Goal: Find specific page/section: Locate a particular part of the current website

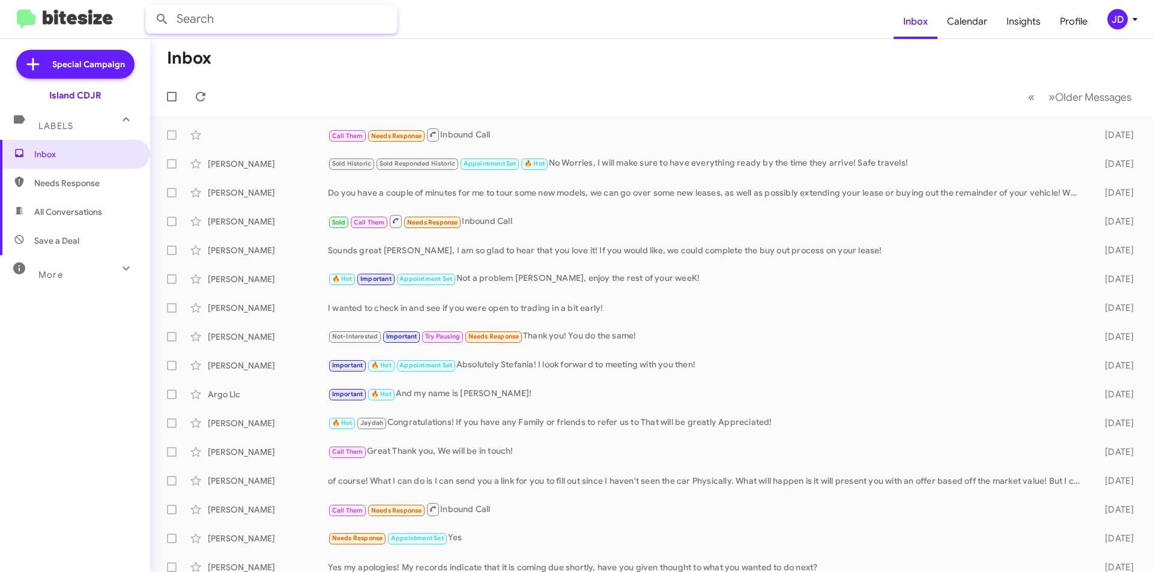
click at [339, 32] on input "text" at bounding box center [271, 19] width 252 height 29
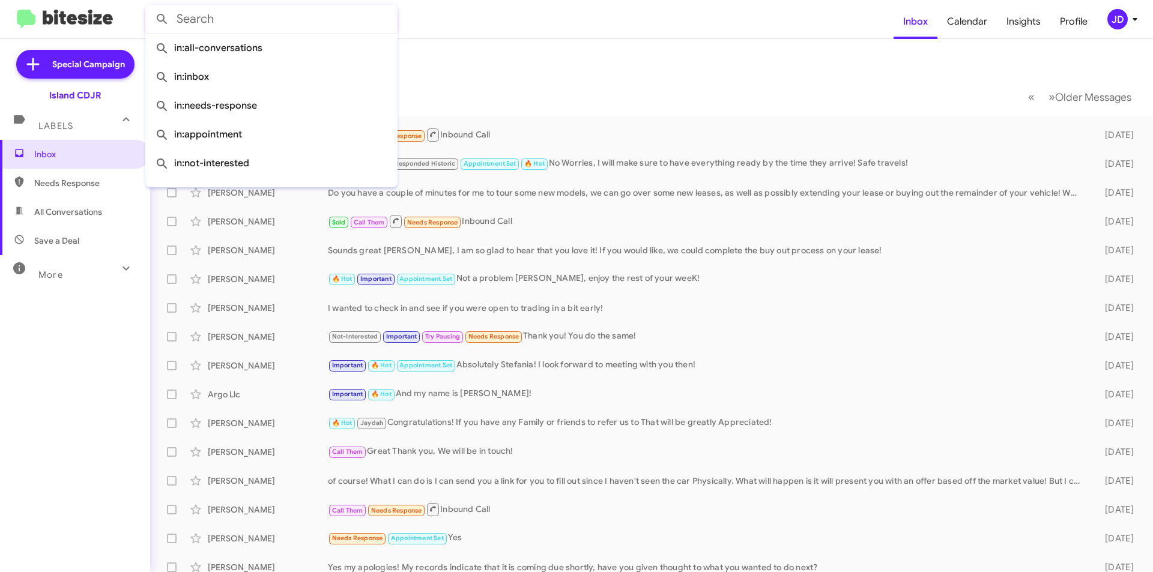
paste input "[PHONE_NUMBER]"
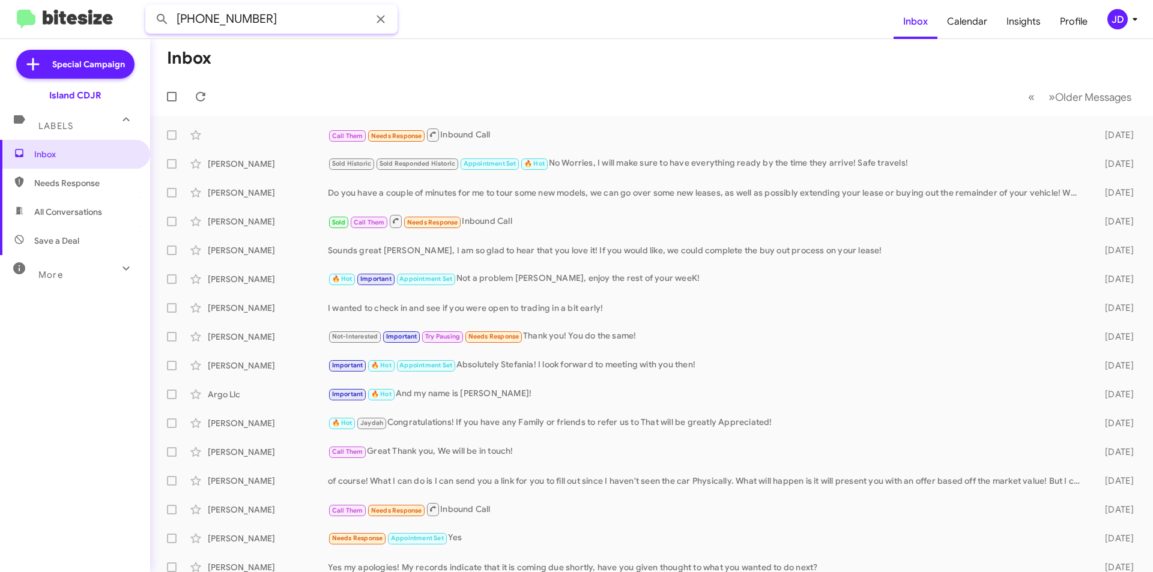
click at [229, 12] on input "[PHONE_NUMBER]" at bounding box center [271, 19] width 252 height 29
click at [204, 22] on input "[PHONE_NUMBER]" at bounding box center [271, 19] width 252 height 29
click at [207, 22] on input "[PHONE_NUMBER]" at bounding box center [271, 19] width 252 height 29
click at [183, 18] on input "(3475176711" at bounding box center [271, 19] width 252 height 29
type input "3475176711"
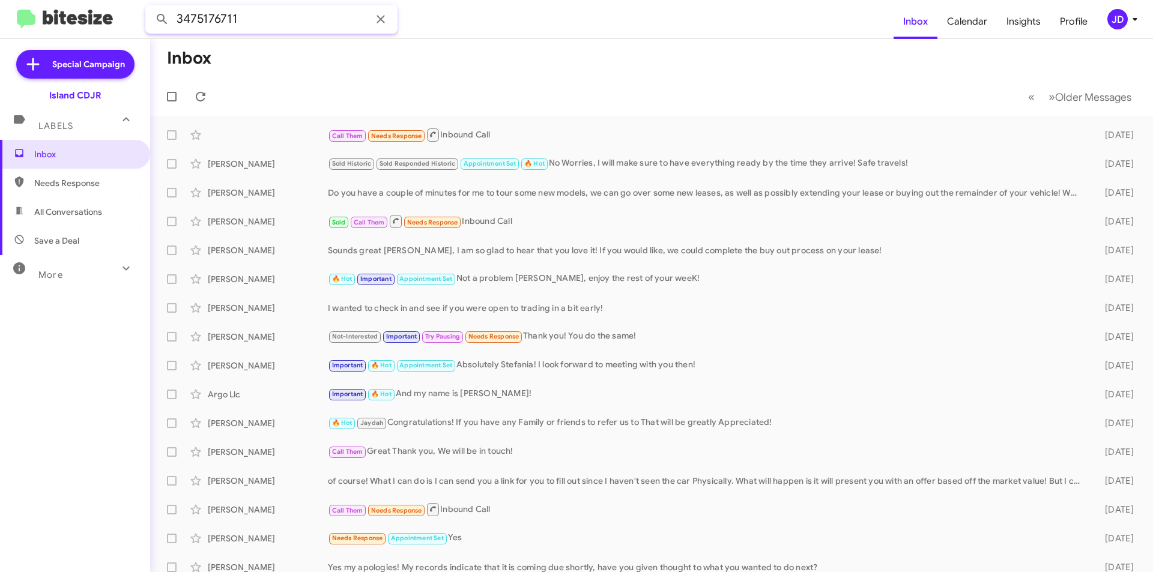
click at [150, 7] on button at bounding box center [162, 19] width 24 height 24
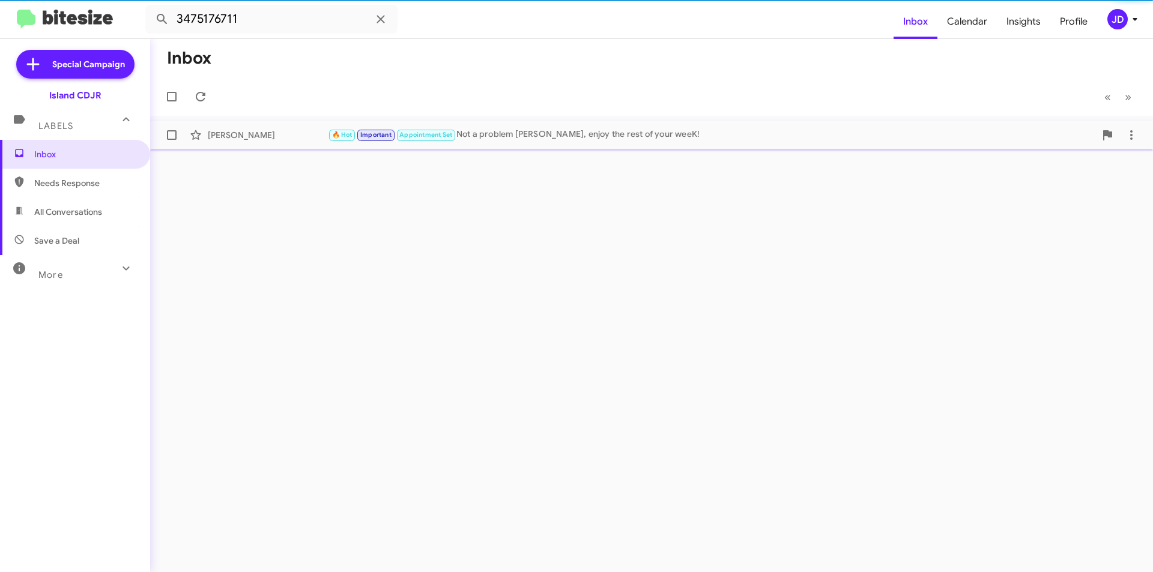
click at [345, 144] on div "[PERSON_NAME] 🔥 Hot Important Appointment Set Not a problem [PERSON_NAME], enjo…" at bounding box center [652, 135] width 984 height 24
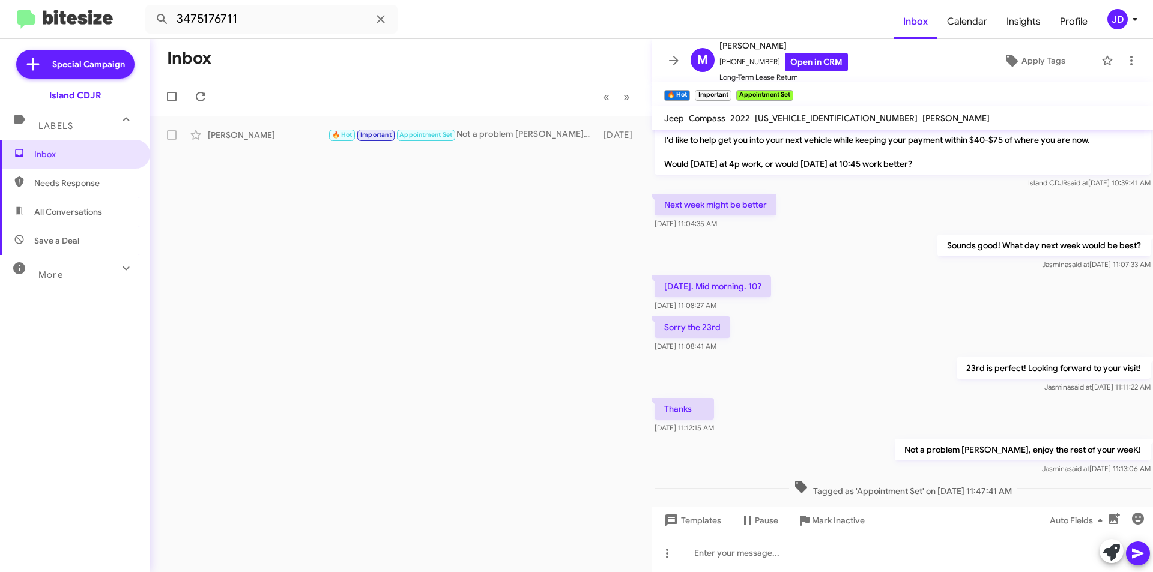
scroll to position [59, 0]
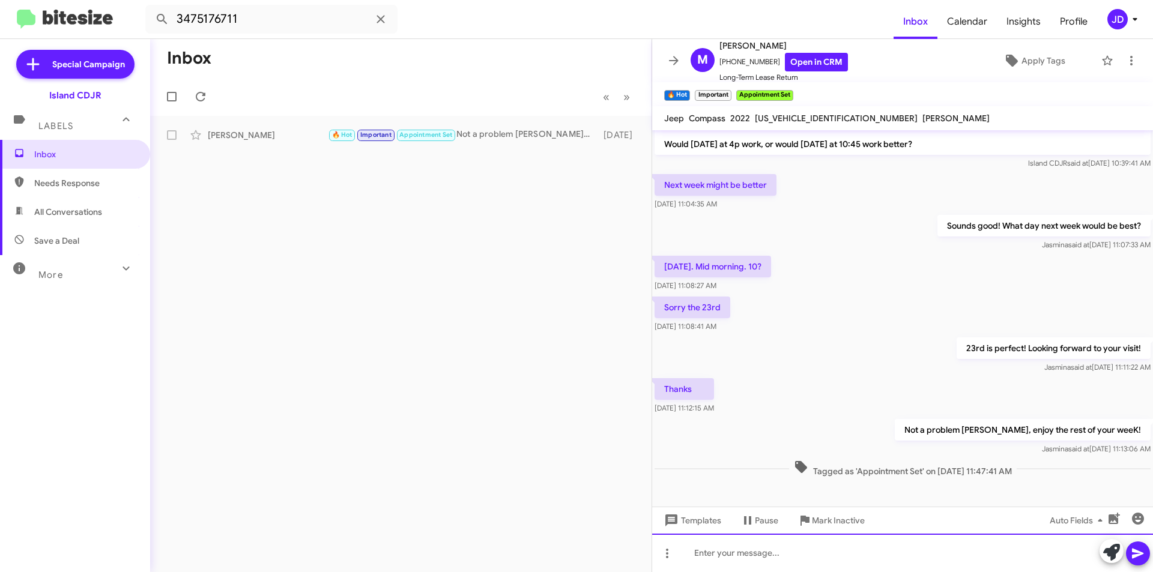
click at [823, 556] on div at bounding box center [902, 553] width 501 height 38
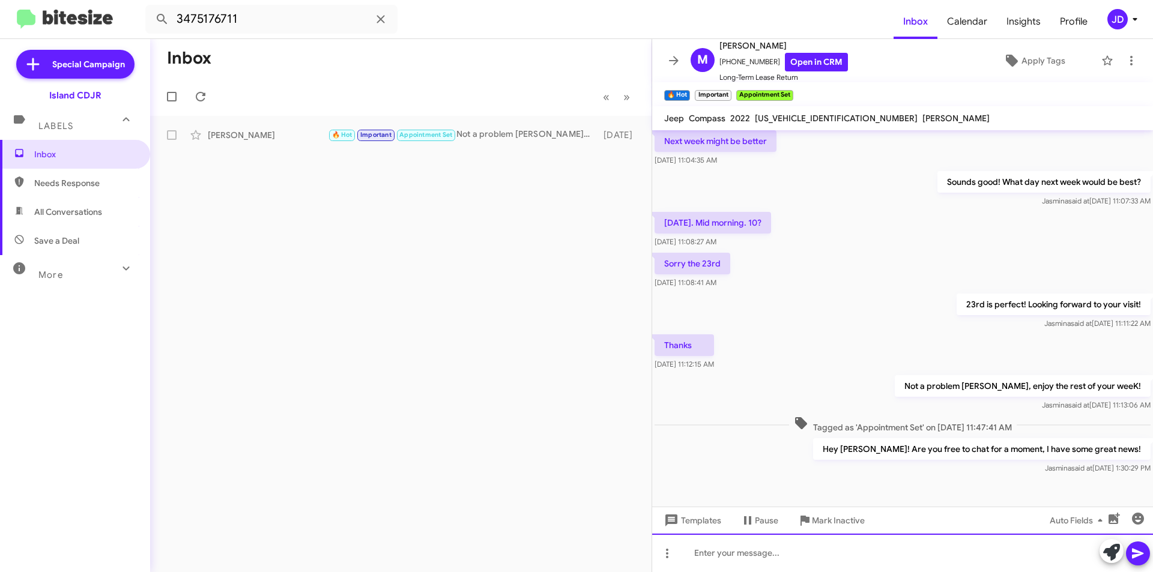
scroll to position [0, 0]
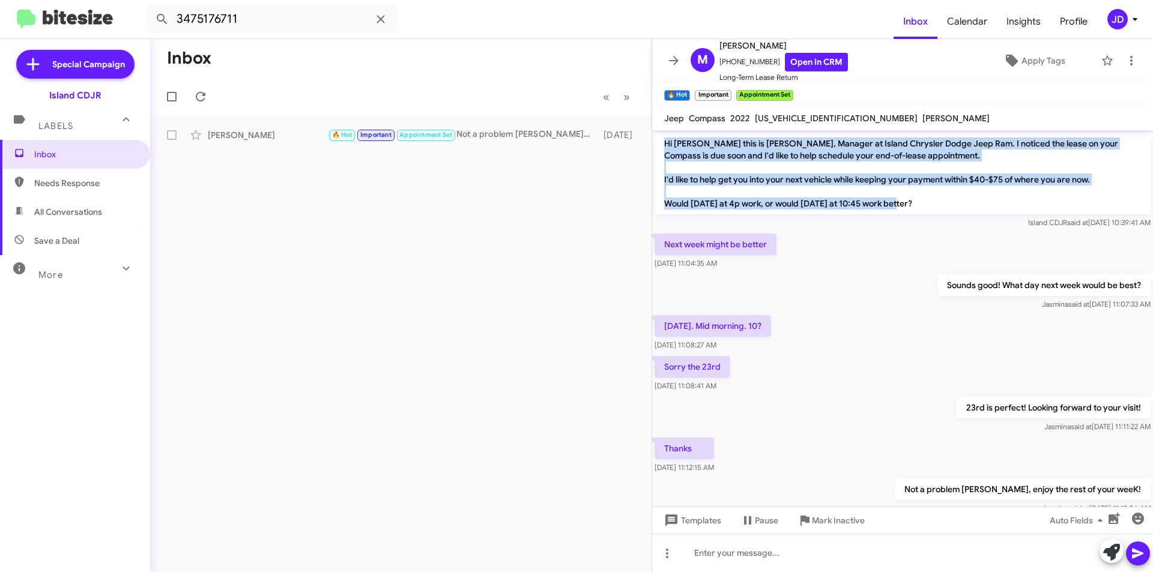
drag, startPoint x: 926, startPoint y: 200, endPoint x: 664, endPoint y: 148, distance: 267.6
click at [664, 148] on p "Hi [PERSON_NAME] this is [PERSON_NAME], Manager at Island Chrysler Dodge Jeep R…" at bounding box center [903, 174] width 496 height 82
drag, startPoint x: 664, startPoint y: 148, endPoint x: 927, endPoint y: 220, distance: 273.5
click at [927, 220] on div "Hi [PERSON_NAME] this is [PERSON_NAME], Manager at Island Chrysler Dodge Jeep R…" at bounding box center [903, 181] width 496 height 96
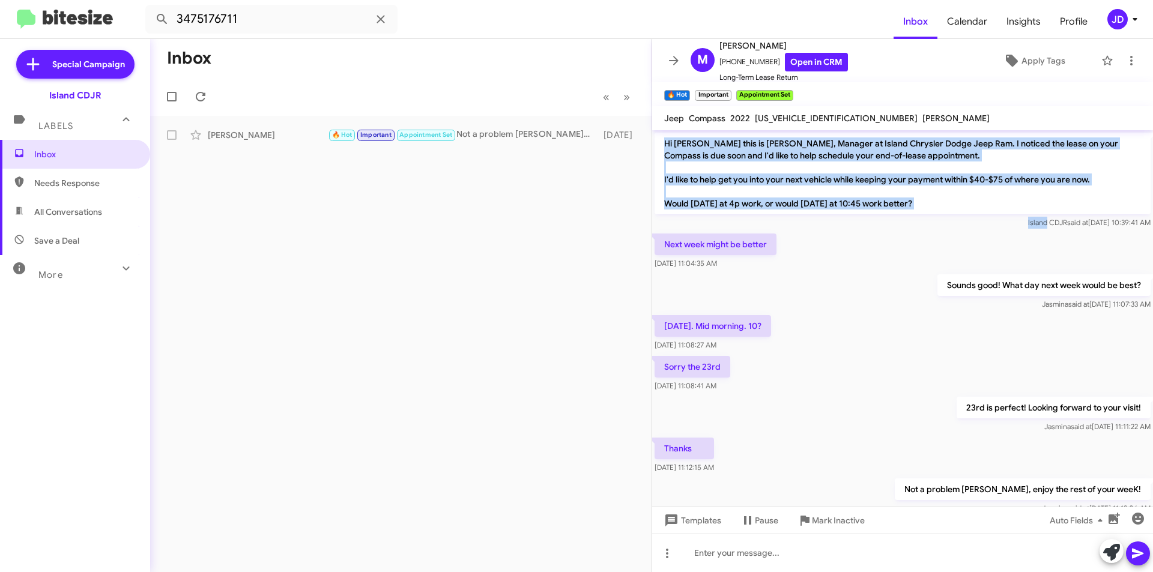
click at [928, 217] on div "Island CDJR said at [DATE] 10:39:41 AM" at bounding box center [903, 223] width 496 height 12
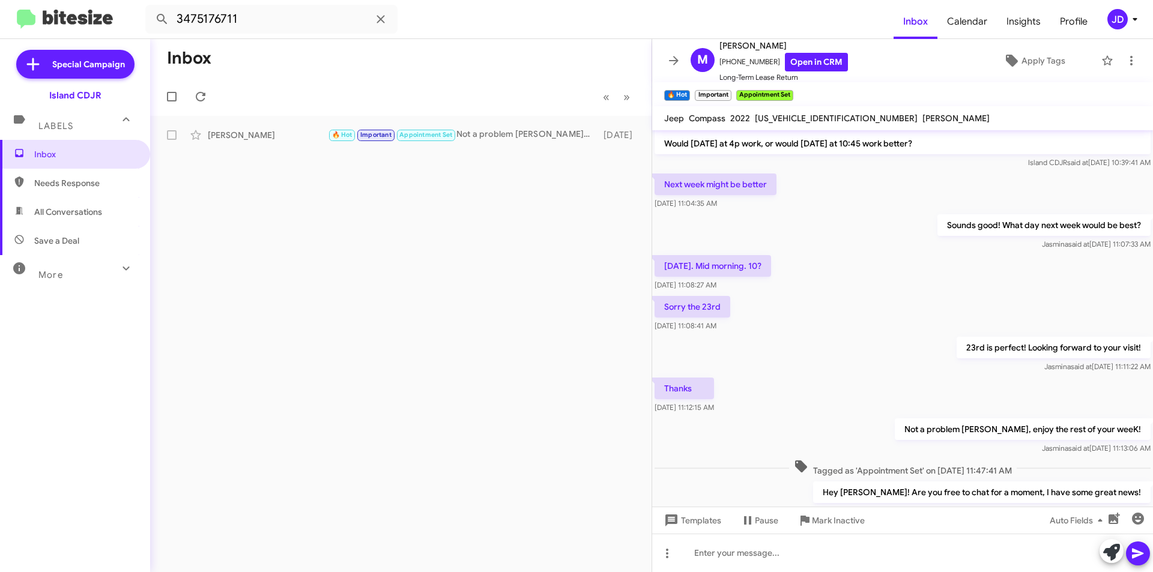
click at [908, 212] on div "Sounds good! What day next week would be best? [PERSON_NAME] said at [DATE] 11:…" at bounding box center [902, 232] width 501 height 41
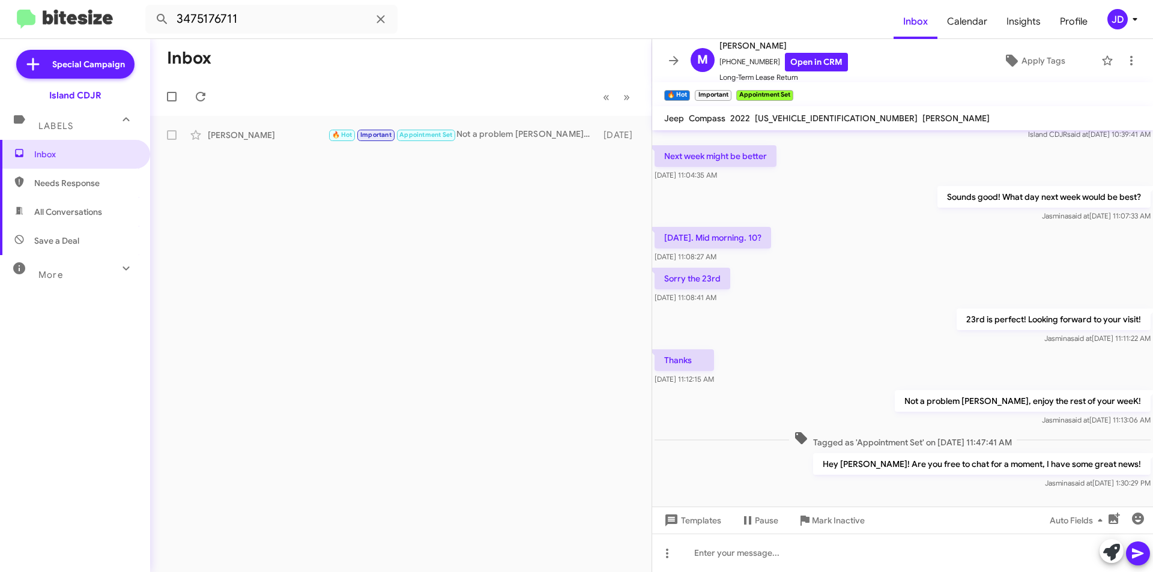
scroll to position [103, 0]
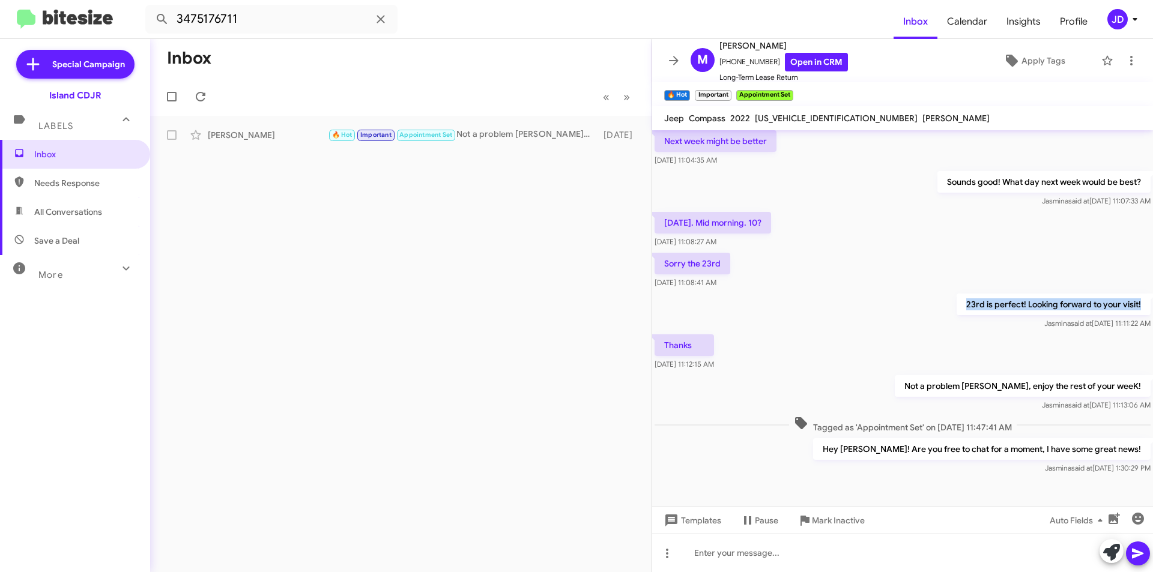
drag, startPoint x: 957, startPoint y: 301, endPoint x: 1149, endPoint y: 309, distance: 191.7
click at [1149, 309] on cdk-virtual-scroll-viewport "Hi [PERSON_NAME] this is [PERSON_NAME], Manager at Island Chrysler Dodge Jeep R…" at bounding box center [902, 318] width 501 height 377
click at [1125, 308] on p "23rd is perfect! Looking forward to your visit!" at bounding box center [1054, 305] width 194 height 22
click at [927, 350] on div "Thanks [DATE] 11:12:15 AM" at bounding box center [902, 352] width 501 height 41
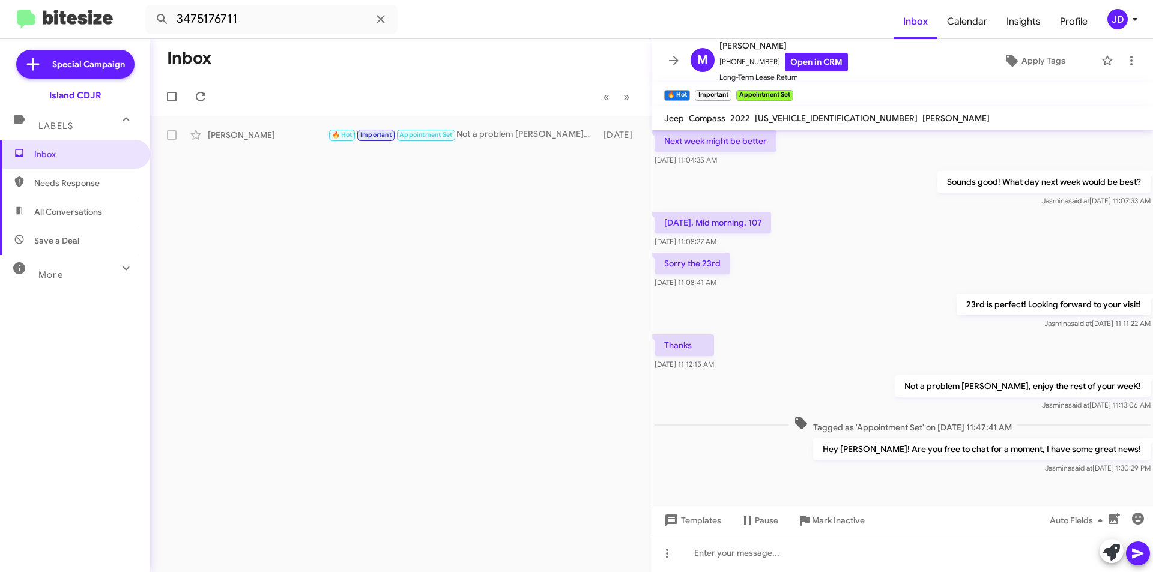
click at [918, 369] on div "Thanks [DATE] 11:12:15 AM" at bounding box center [902, 352] width 501 height 41
drag, startPoint x: 959, startPoint y: 381, endPoint x: 1123, endPoint y: 383, distance: 163.4
click at [1123, 383] on div "Hi [PERSON_NAME] this is [PERSON_NAME], Manager at Island Chrysler Dodge Jeep R…" at bounding box center [902, 252] width 501 height 450
click at [1125, 383] on p "Not a problem [PERSON_NAME], enjoy the rest of your weeK!" at bounding box center [1023, 386] width 256 height 22
drag, startPoint x: 1134, startPoint y: 385, endPoint x: 936, endPoint y: 344, distance: 201.9
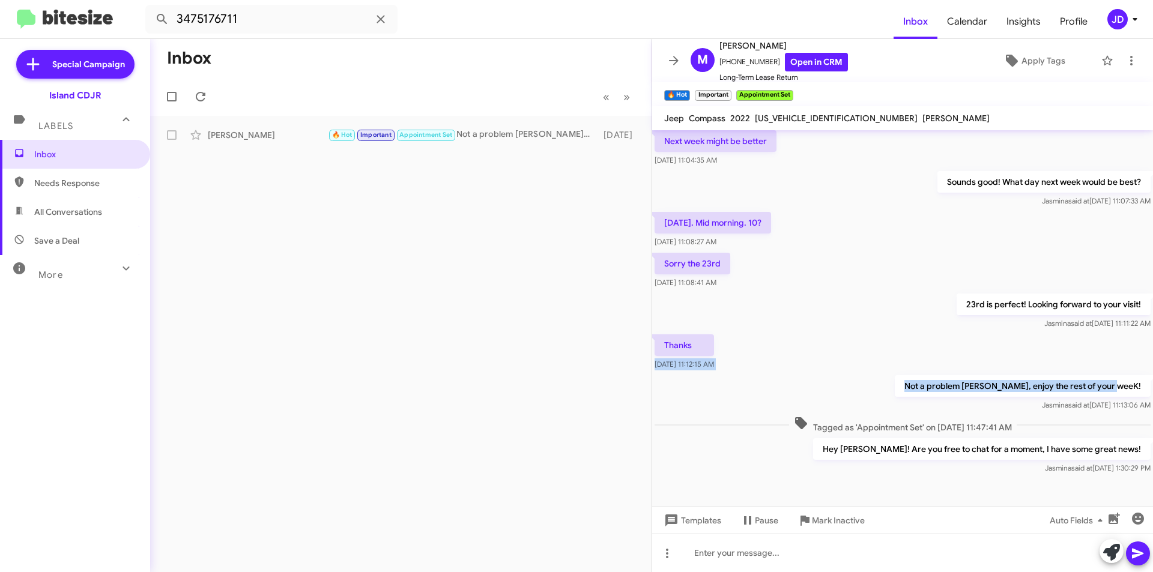
click at [936, 344] on div "Hi [PERSON_NAME] this is [PERSON_NAME], Manager at Island Chrysler Dodge Jeep R…" at bounding box center [902, 252] width 501 height 450
click at [936, 344] on div "Thanks [DATE] 11:12:15 AM" at bounding box center [902, 352] width 501 height 41
click at [671, 68] on button at bounding box center [674, 61] width 24 height 24
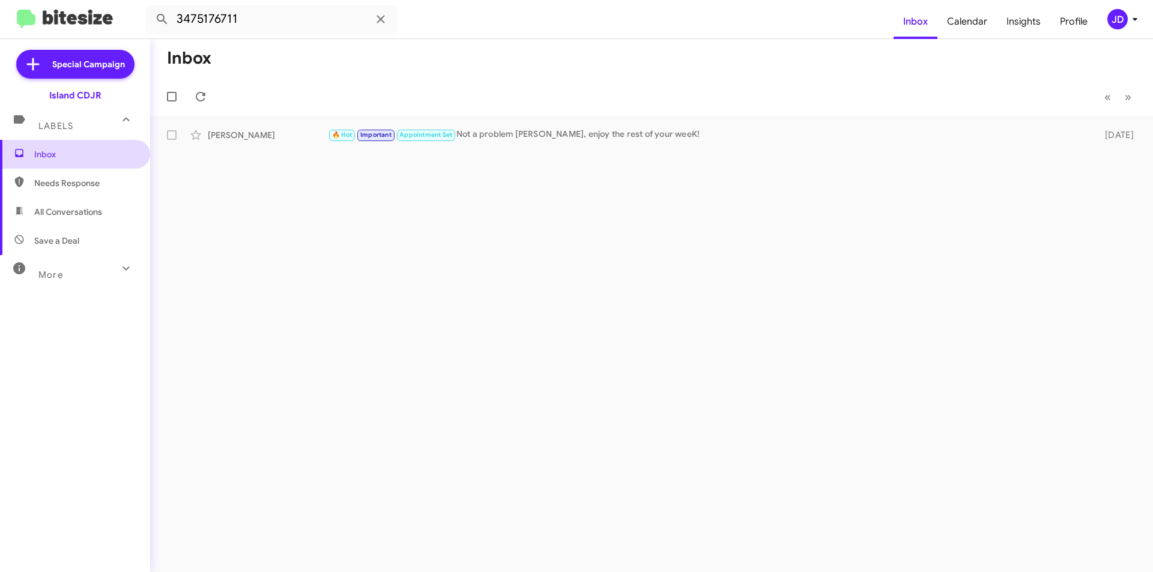
click at [108, 154] on span "Inbox" at bounding box center [85, 154] width 102 height 12
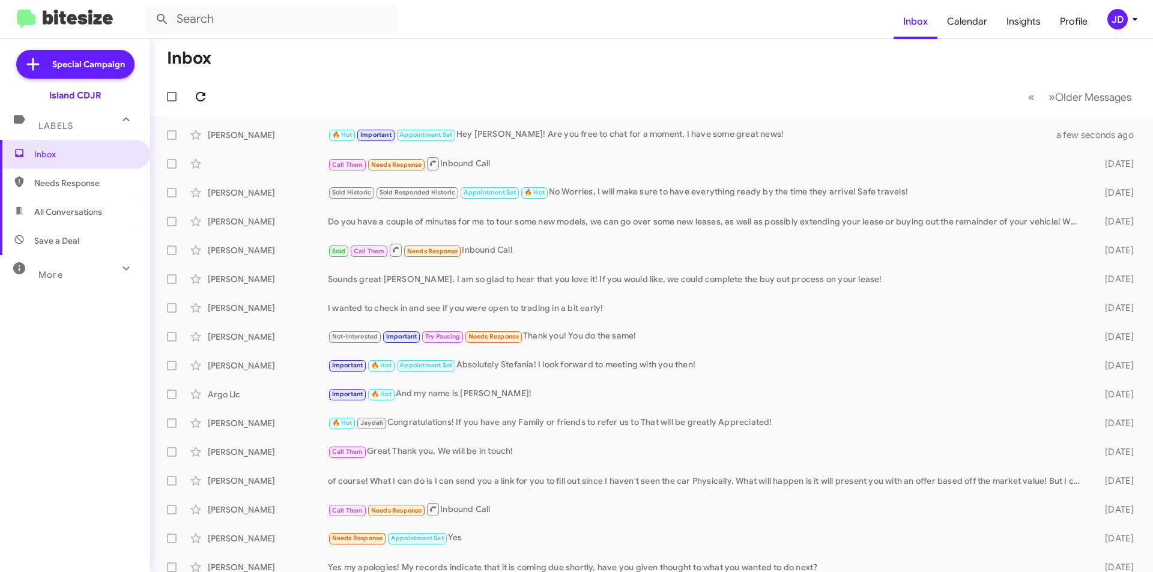
click at [209, 102] on span at bounding box center [201, 96] width 24 height 14
click at [211, 100] on span at bounding box center [201, 96] width 24 height 14
drag, startPoint x: 213, startPoint y: 59, endPoint x: 172, endPoint y: 59, distance: 40.2
click at [172, 59] on mat-toolbar-row "Inbox" at bounding box center [651, 58] width 1003 height 38
click at [169, 59] on h1 "Inbox" at bounding box center [189, 58] width 44 height 19
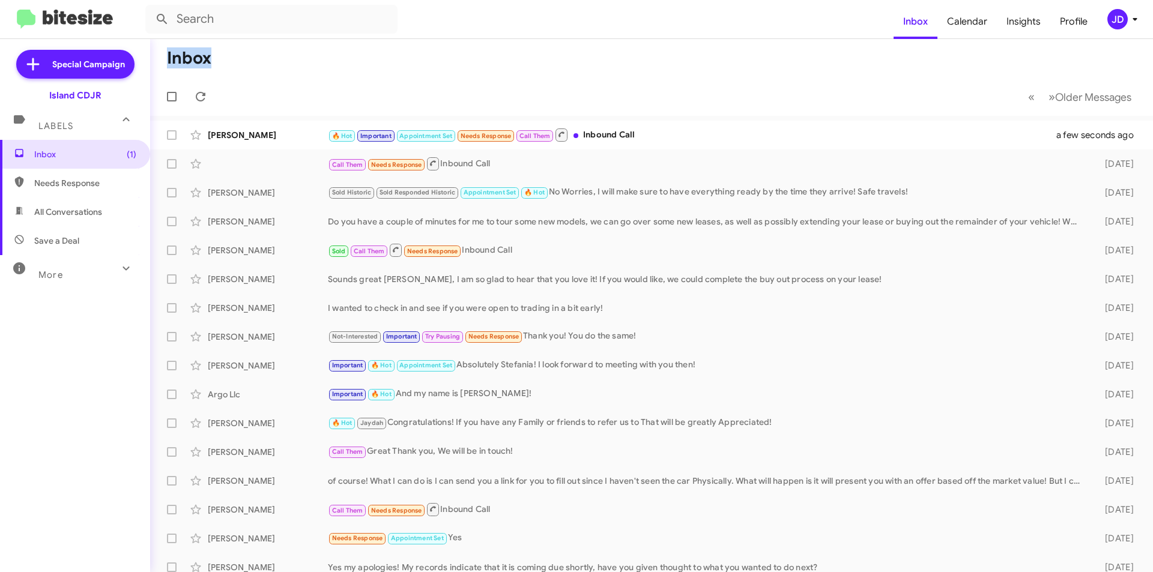
drag, startPoint x: 169, startPoint y: 59, endPoint x: 216, endPoint y: 62, distance: 46.9
click at [216, 62] on mat-toolbar-row "Inbox" at bounding box center [651, 58] width 1003 height 38
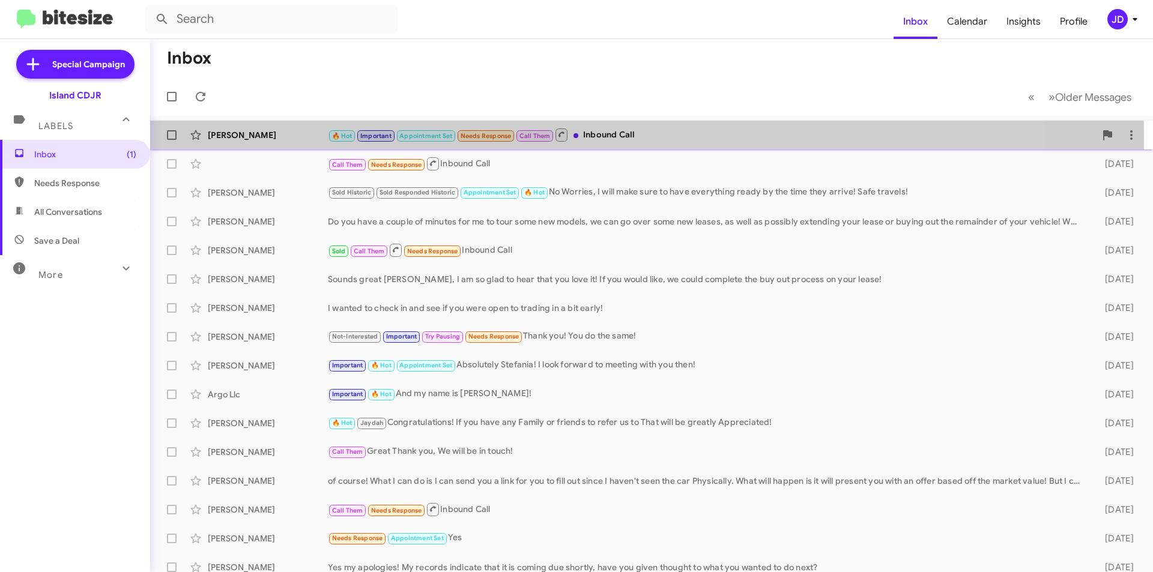
click at [255, 136] on div "[PERSON_NAME]" at bounding box center [268, 135] width 120 height 12
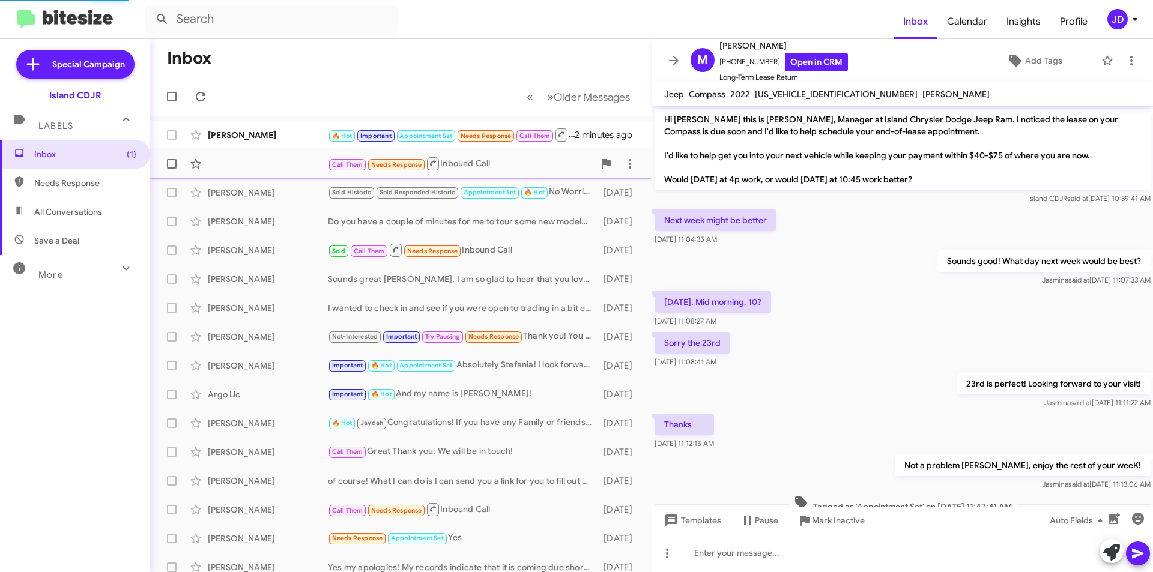
scroll to position [148, 0]
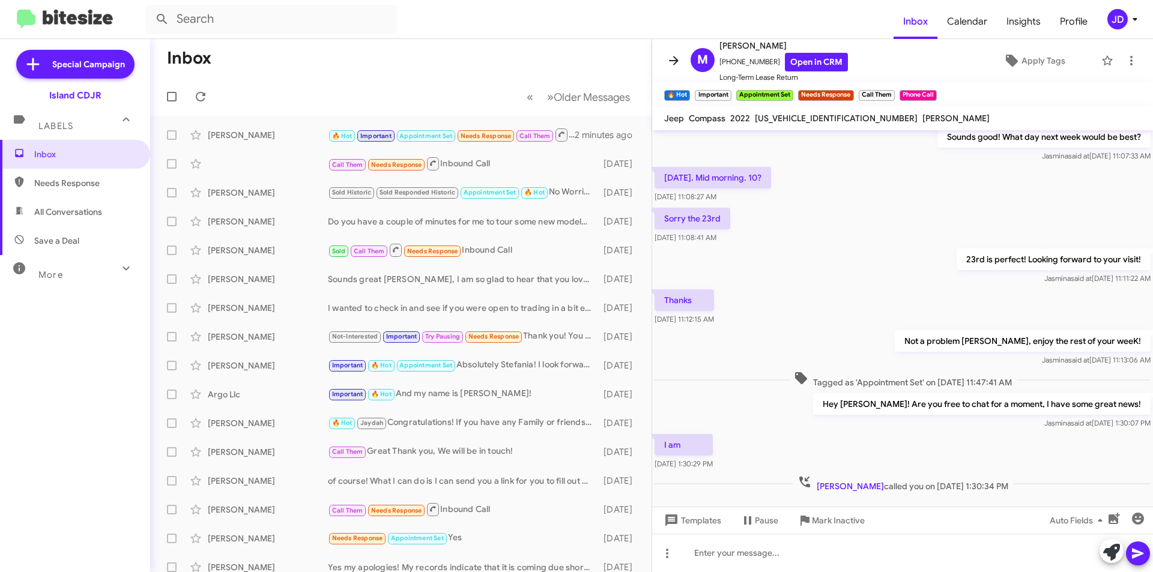
click at [666, 65] on span at bounding box center [674, 60] width 24 height 14
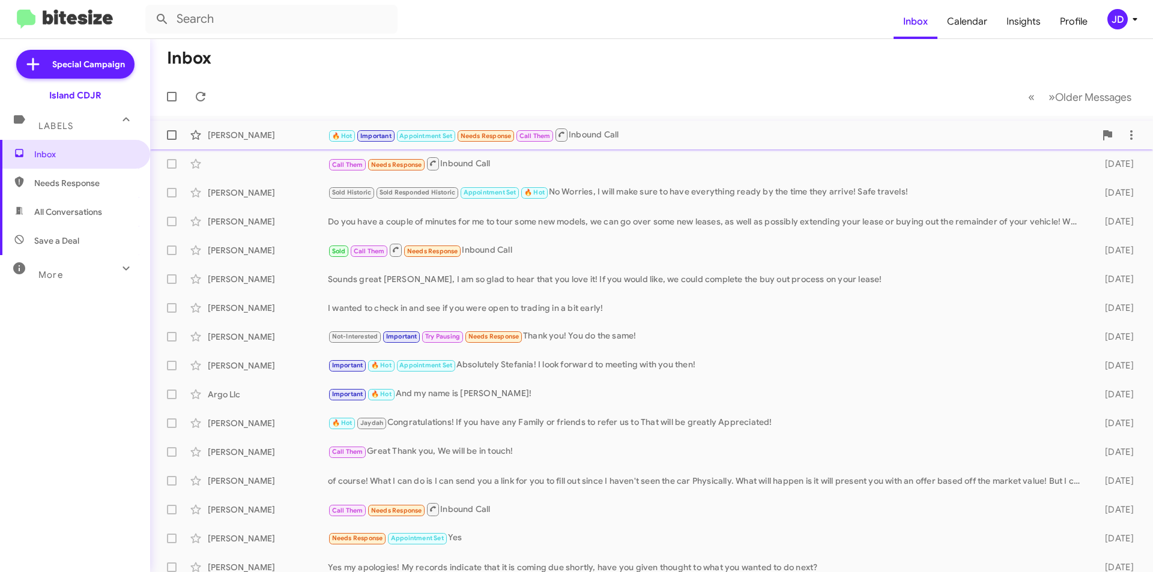
click at [333, 136] on span "🔥 Hot" at bounding box center [342, 136] width 20 height 8
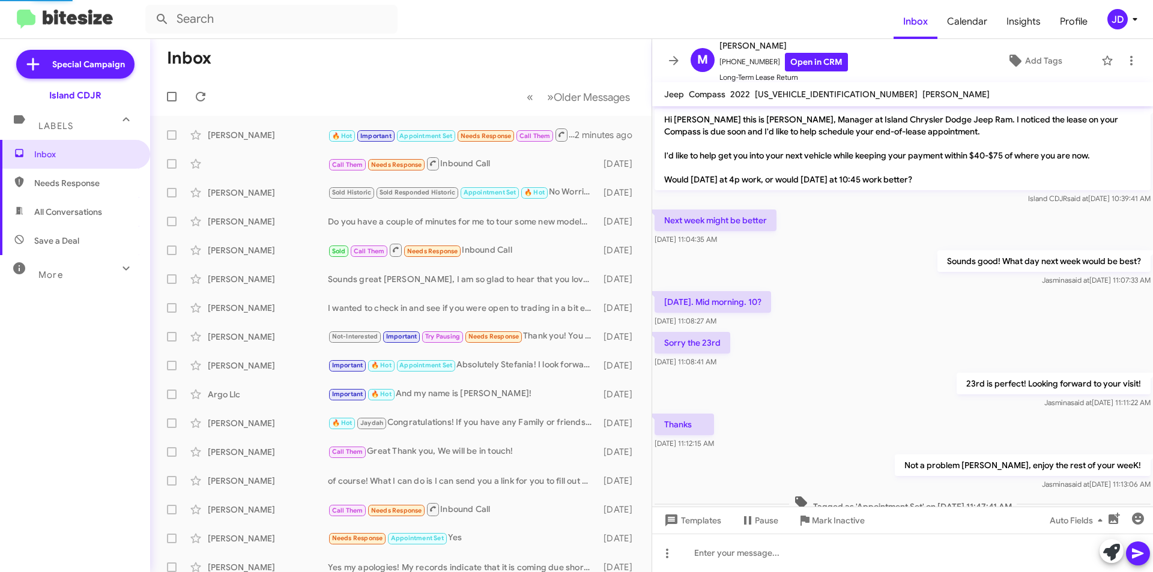
scroll to position [148, 0]
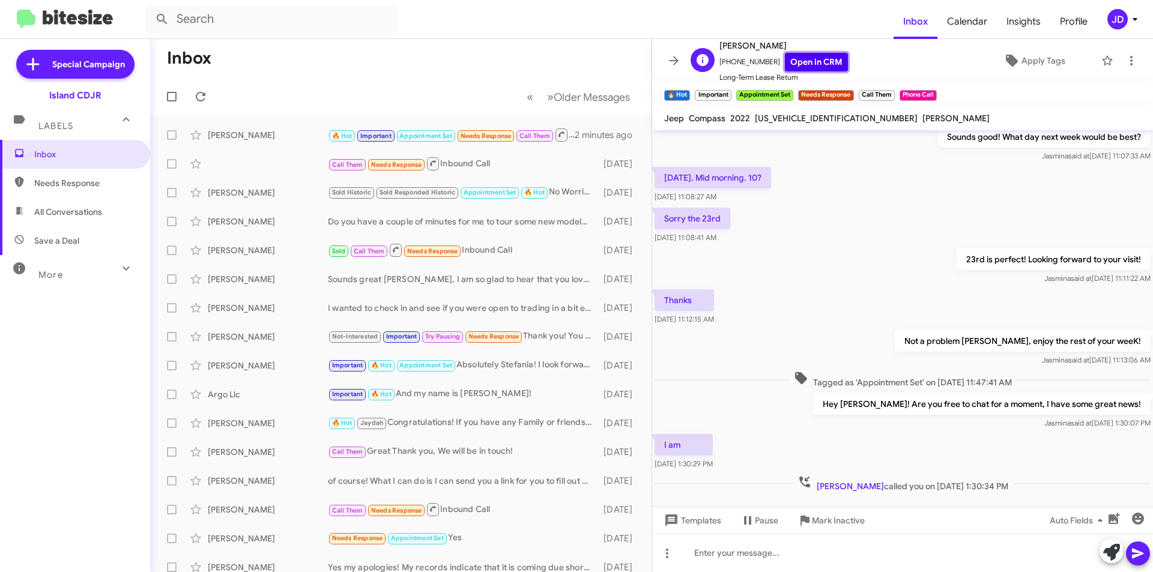
click at [814, 61] on link "Open in CRM" at bounding box center [816, 62] width 63 height 19
click at [199, 88] on button at bounding box center [201, 97] width 24 height 24
click at [785, 64] on link "Open in CRM" at bounding box center [816, 62] width 63 height 19
click at [201, 92] on icon at bounding box center [201, 97] width 10 height 10
click at [206, 98] on icon at bounding box center [200, 96] width 14 height 14
